Goal: Task Accomplishment & Management: Use online tool/utility

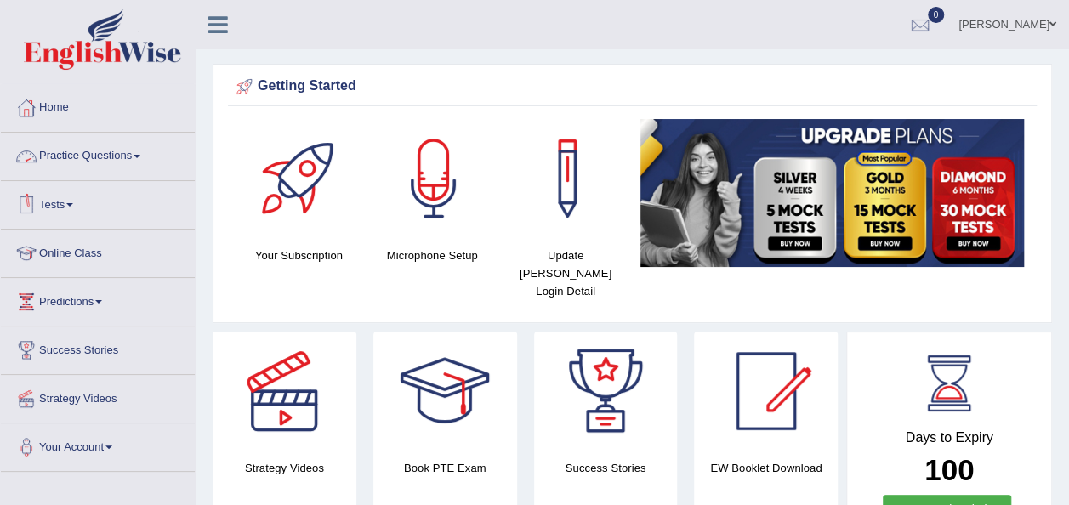
click at [143, 158] on link "Practice Questions" at bounding box center [98, 154] width 194 height 43
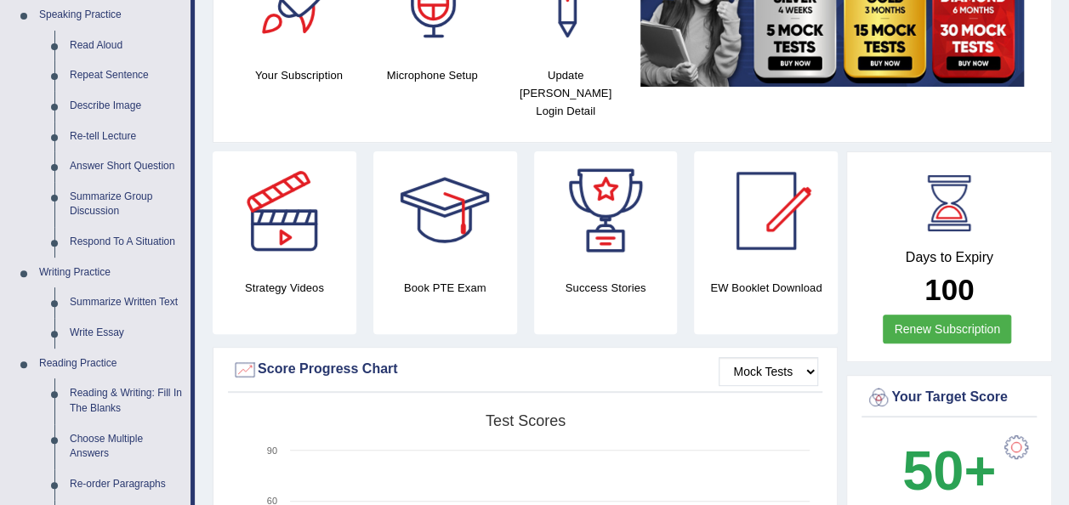
scroll to position [204, 0]
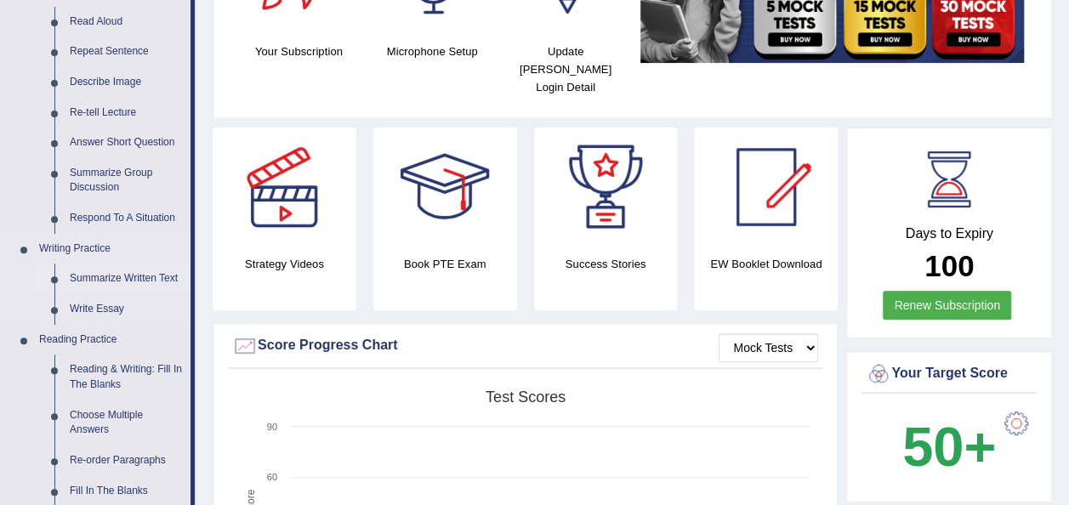
click at [134, 278] on link "Summarize Written Text" at bounding box center [126, 279] width 128 height 31
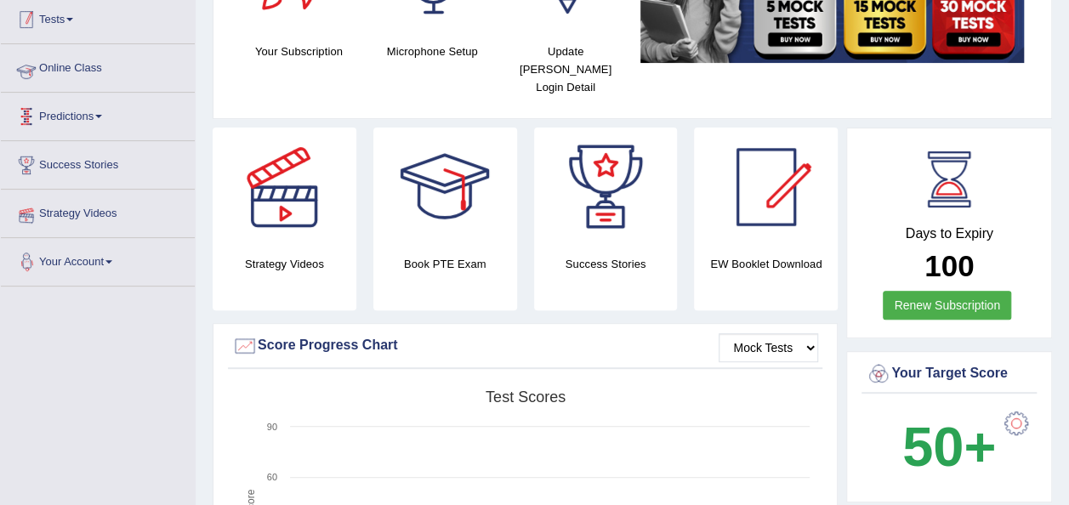
scroll to position [236, 0]
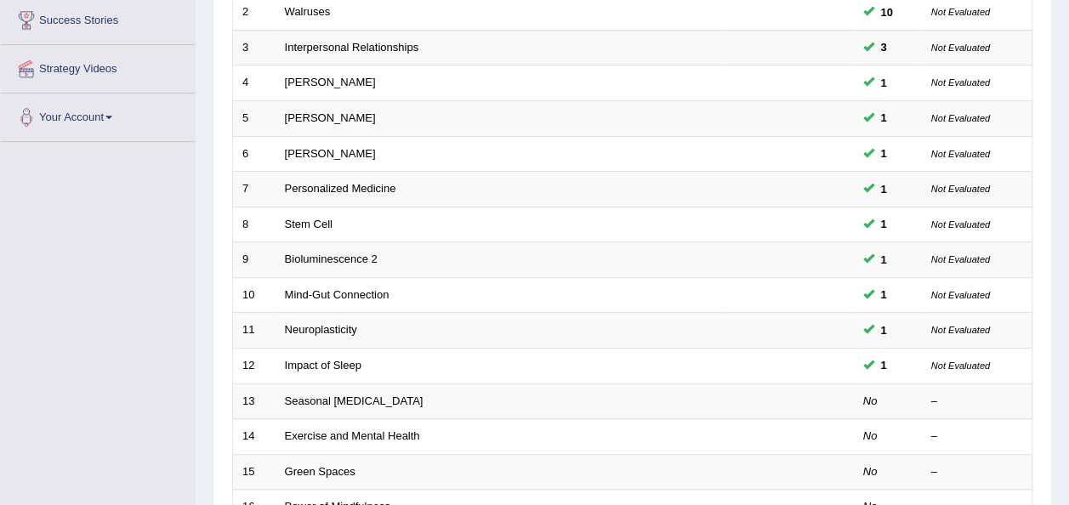
scroll to position [340, 0]
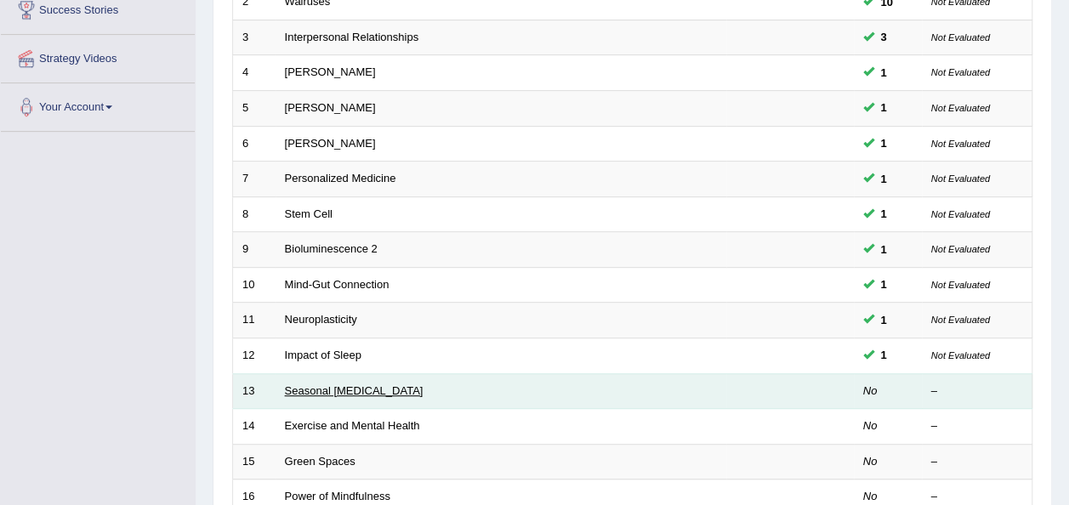
click at [344, 384] on link "Seasonal Affective Disorder" at bounding box center [354, 390] width 139 height 13
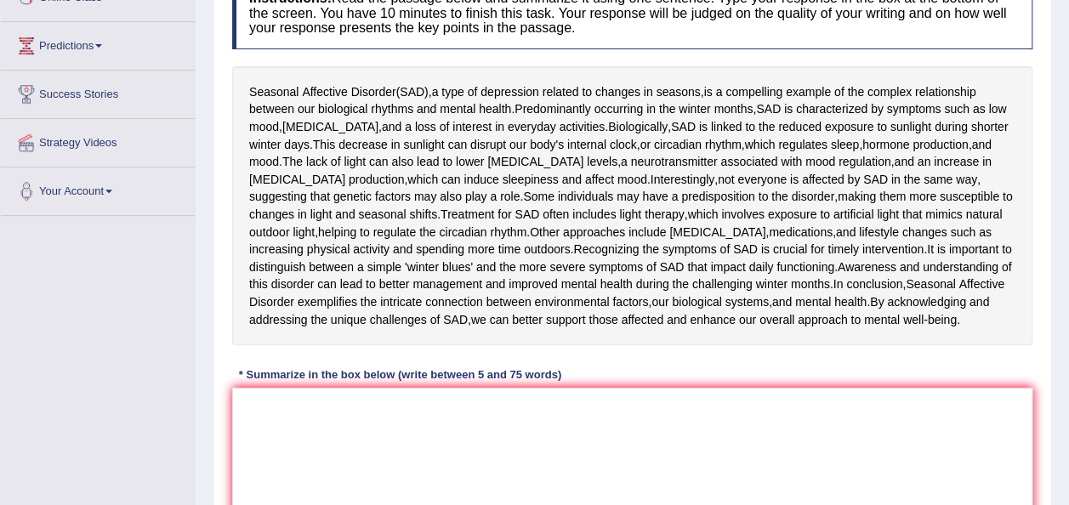
scroll to position [272, 0]
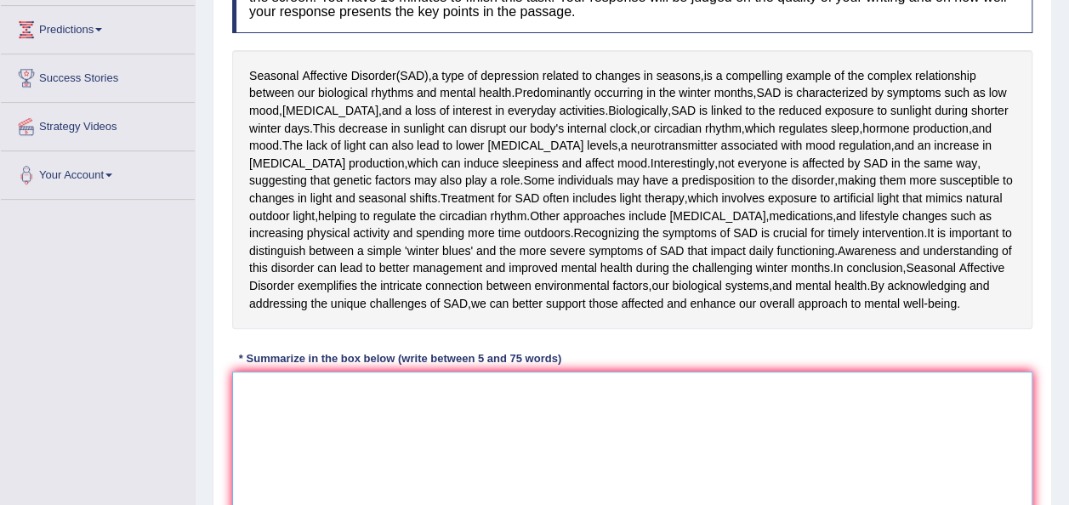
click at [247, 391] on textarea at bounding box center [632, 454] width 800 height 165
click at [247, 391] on textarea "The passage outlines" at bounding box center [632, 454] width 800 height 165
click at [359, 391] on textarea "The passage outlines" at bounding box center [632, 454] width 800 height 165
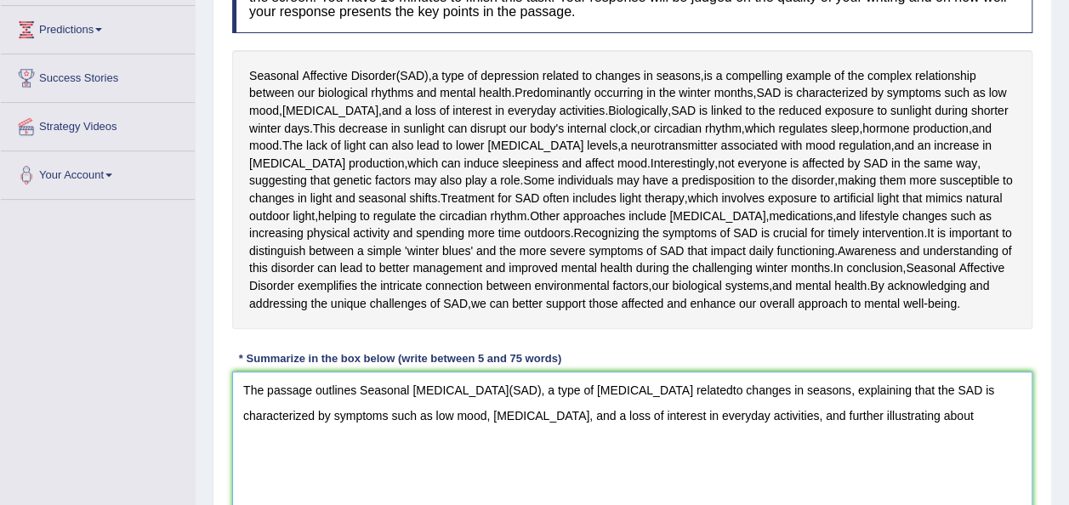
click at [687, 384] on textarea "The passage outlines Seasonal Affective Disorder(SAD), a type of depression rel…" at bounding box center [632, 454] width 800 height 165
click at [703, 386] on textarea "The passage outlines Seasonal Affective Disorder(SAD), a type of depression rel…" at bounding box center [632, 454] width 800 height 165
click at [921, 414] on textarea "The passage outlines Seasonal Affective Disorder(SAD), a type of depression rel…" at bounding box center [632, 454] width 800 height 165
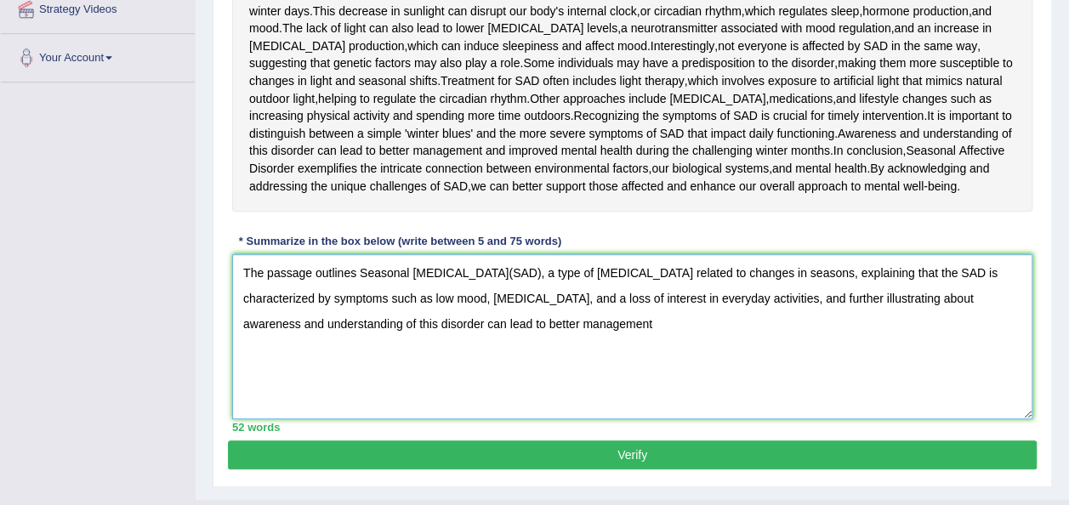
scroll to position [408, 0]
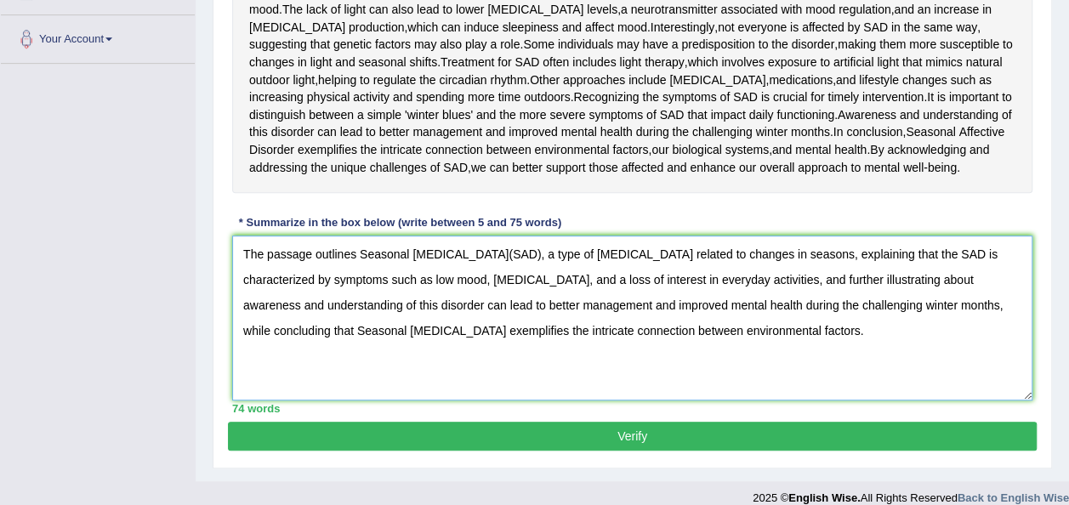
type textarea "The passage outlines Seasonal Affective Disorder(SAD), a type of depression rel…"
click at [634, 432] on button "Verify" at bounding box center [632, 436] width 809 height 29
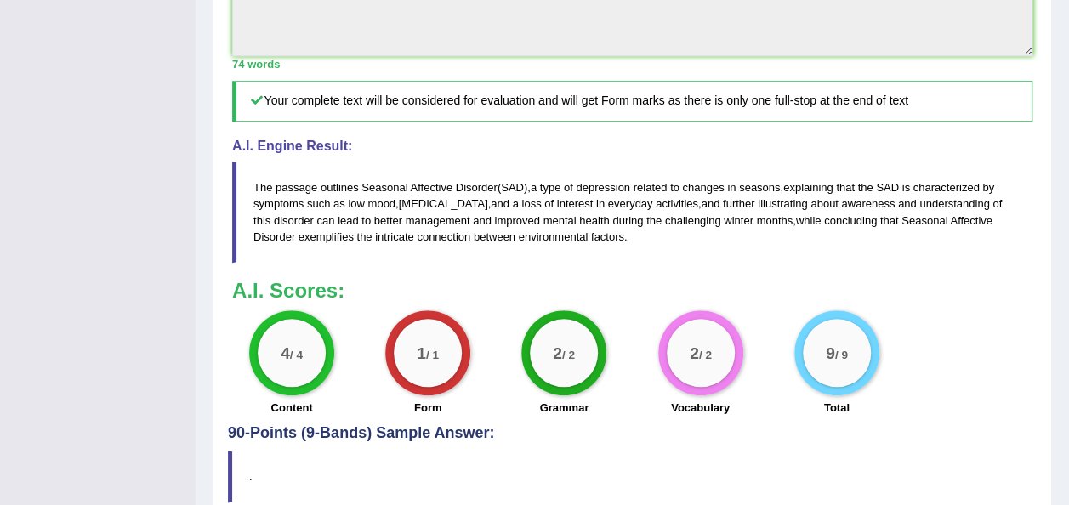
scroll to position [735, 0]
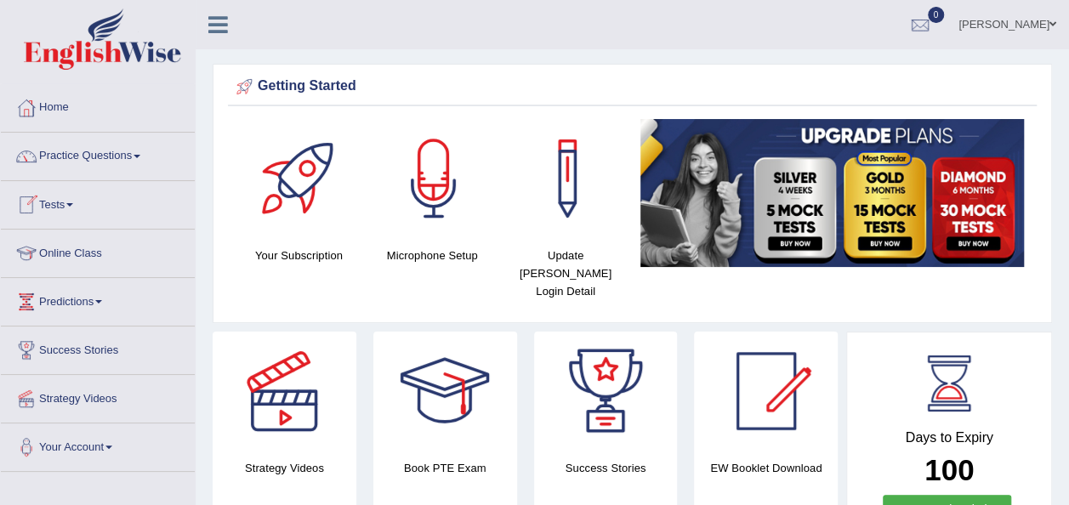
click at [135, 157] on link "Practice Questions" at bounding box center [98, 154] width 194 height 43
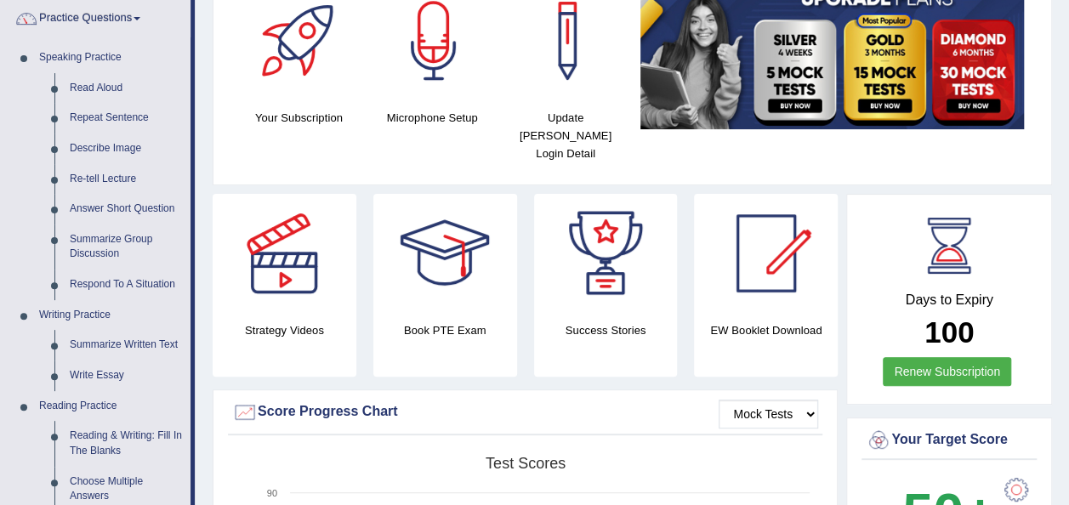
scroll to position [170, 0]
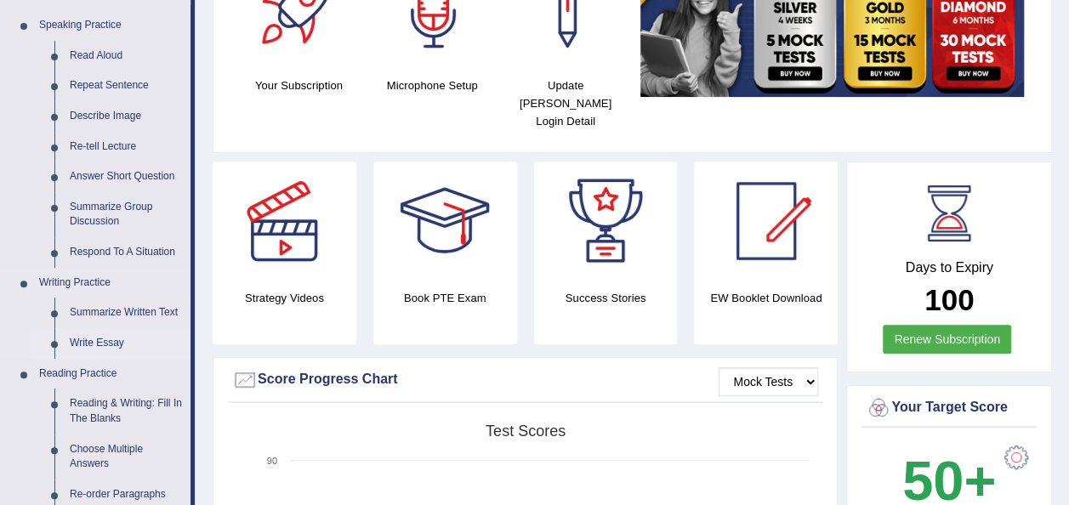
click at [99, 343] on link "Write Essay" at bounding box center [126, 343] width 128 height 31
